Goal: Task Accomplishment & Management: Manage account settings

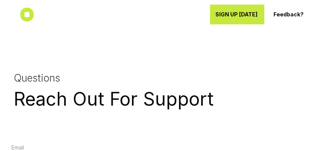
scroll to position [2717, 0]
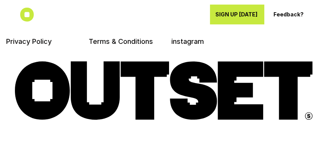
click at [326, 115] on div at bounding box center [163, 94] width 327 height 180
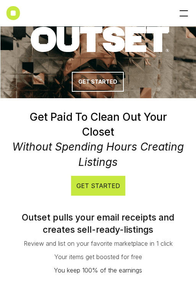
scroll to position [0, 0]
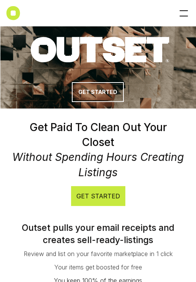
click at [184, 16] on div at bounding box center [184, 16] width 8 height 1
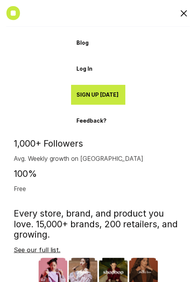
scroll to position [1914, 0]
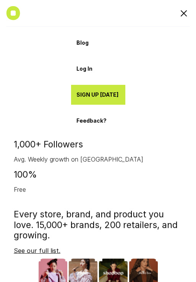
click at [89, 70] on p "Log In" at bounding box center [98, 69] width 44 height 6
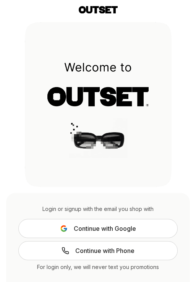
scroll to position [22, 0]
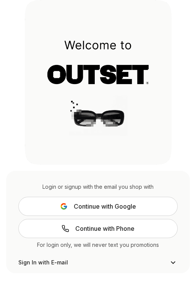
click at [112, 203] on span "Continue with Google" at bounding box center [105, 206] width 62 height 9
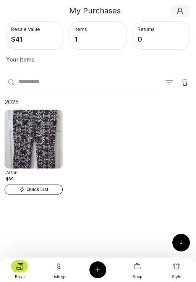
click at [184, 242] on button at bounding box center [181, 243] width 18 height 18
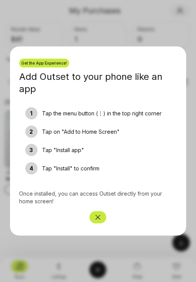
click at [99, 216] on icon "Close" at bounding box center [98, 217] width 5 height 5
